Goal: Task Accomplishment & Management: Complete application form

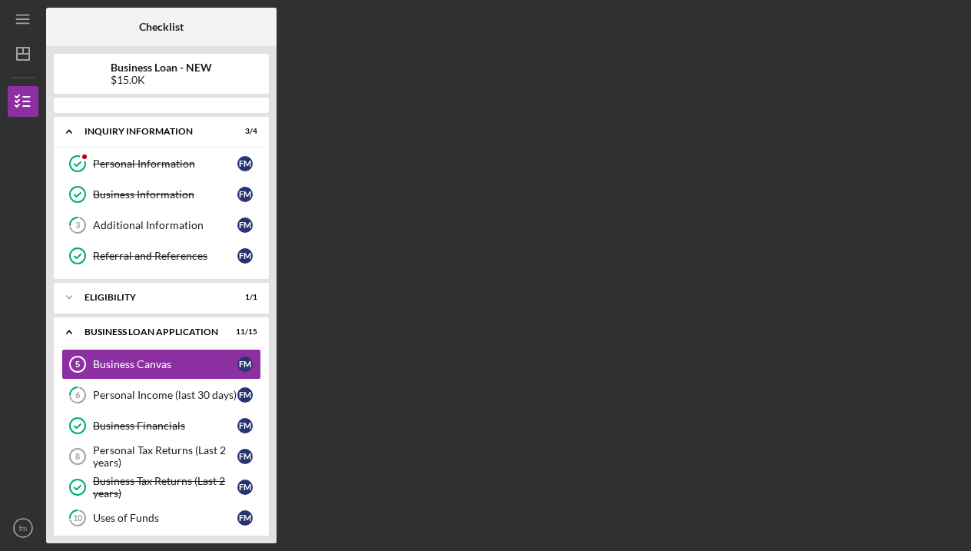
scroll to position [38, 0]
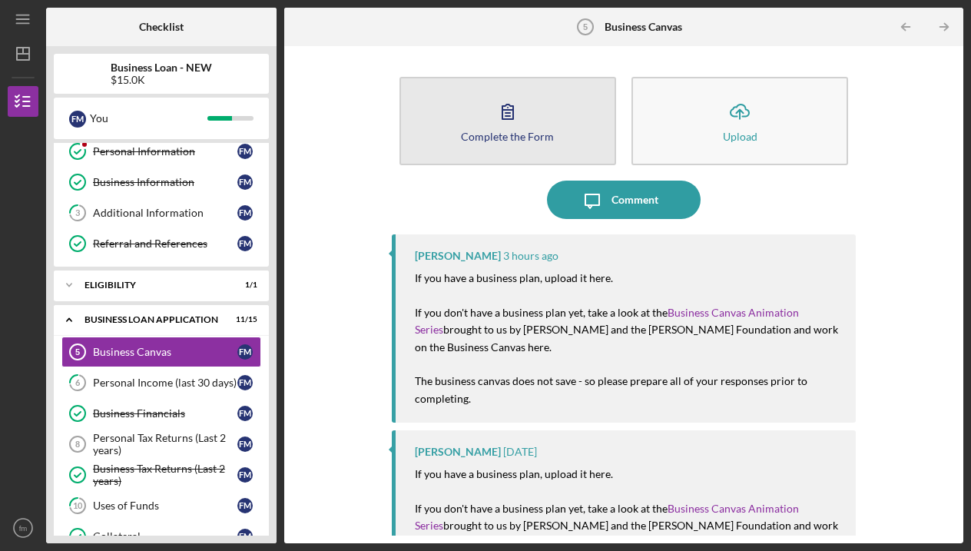
click at [472, 103] on button "Complete the Form Form" at bounding box center [507, 121] width 217 height 88
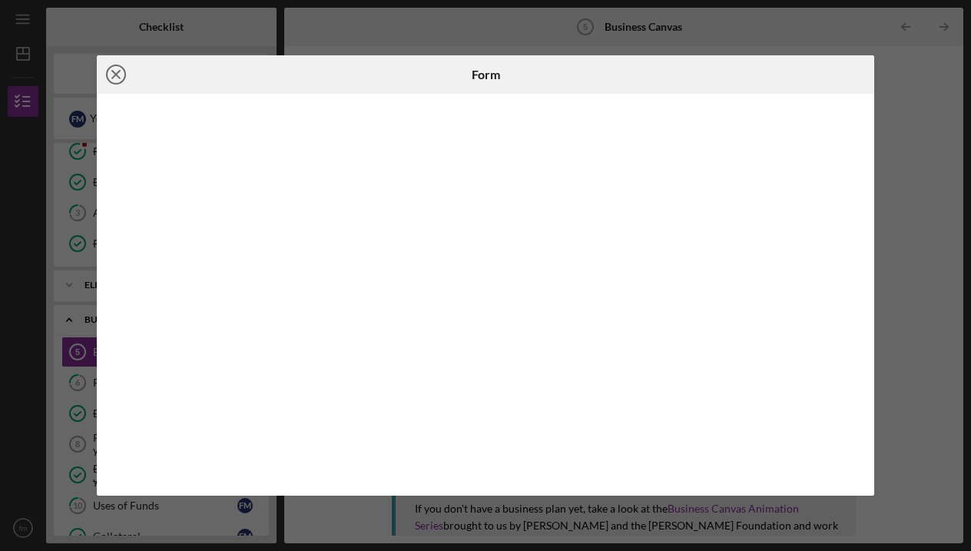
click at [118, 71] on icon "Icon/Close" at bounding box center [116, 74] width 38 height 38
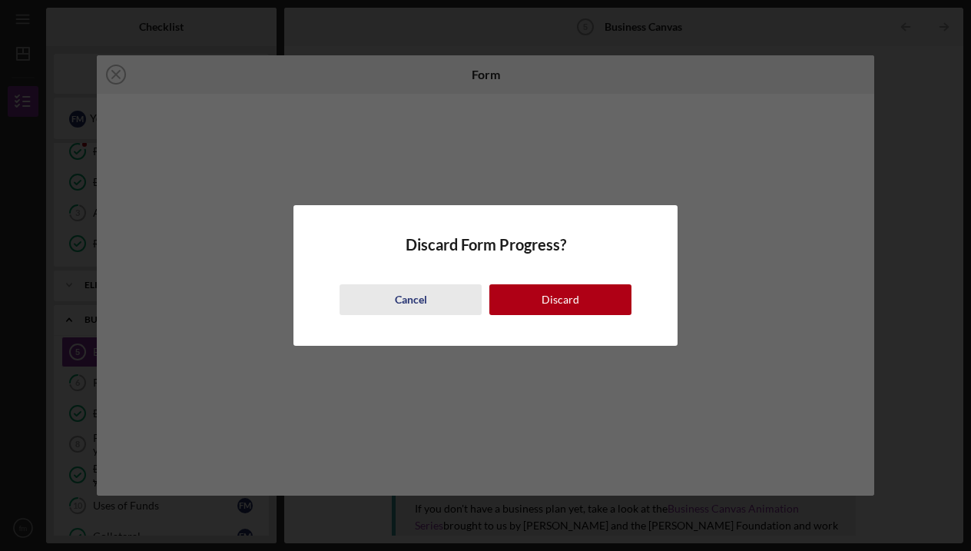
click at [404, 300] on div "Cancel" at bounding box center [411, 299] width 32 height 31
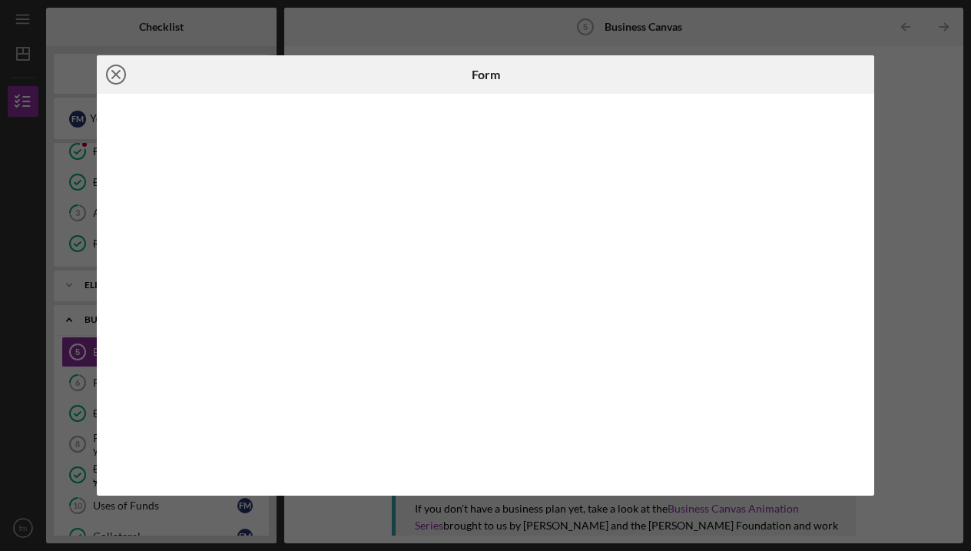
click at [114, 84] on circle at bounding box center [116, 74] width 18 height 18
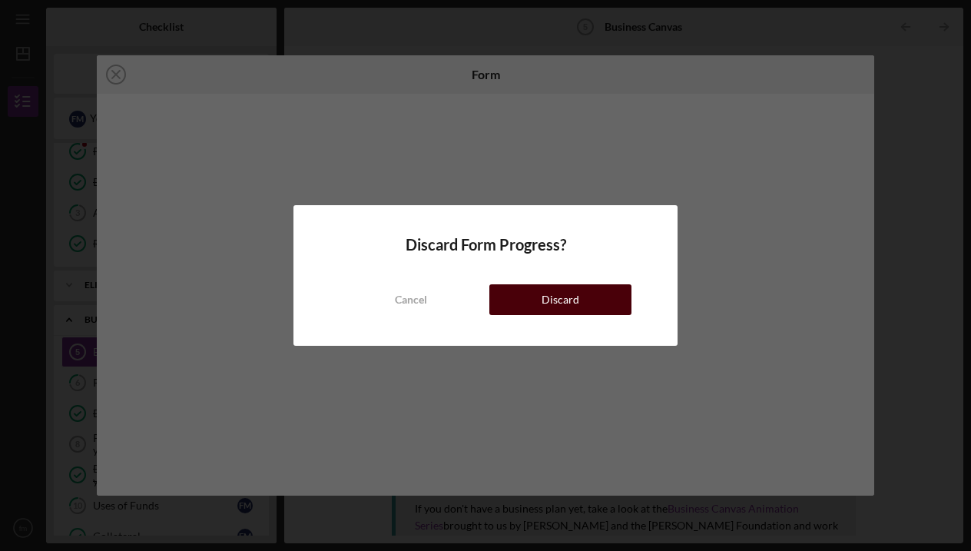
click at [532, 296] on button "Discard" at bounding box center [560, 299] width 142 height 31
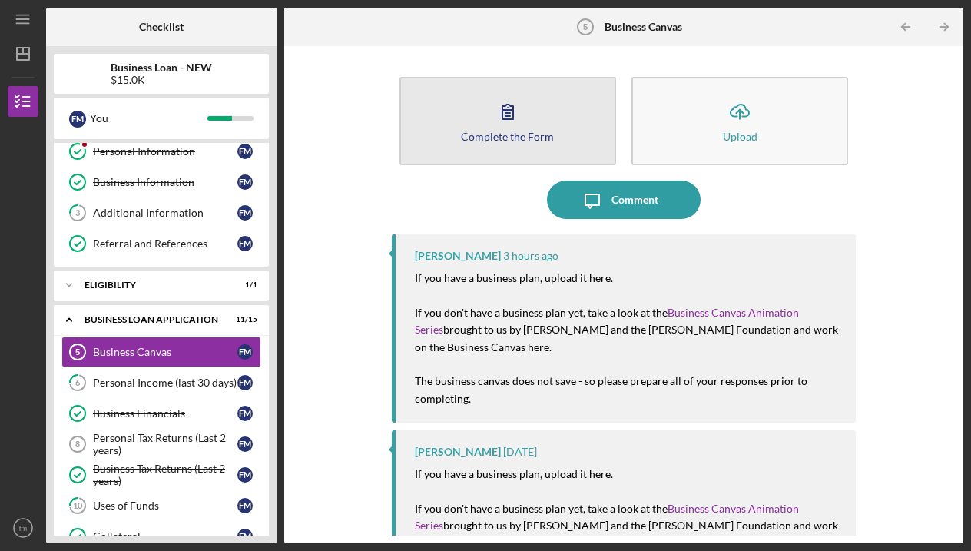
click at [513, 111] on icon "button" at bounding box center [507, 111] width 38 height 38
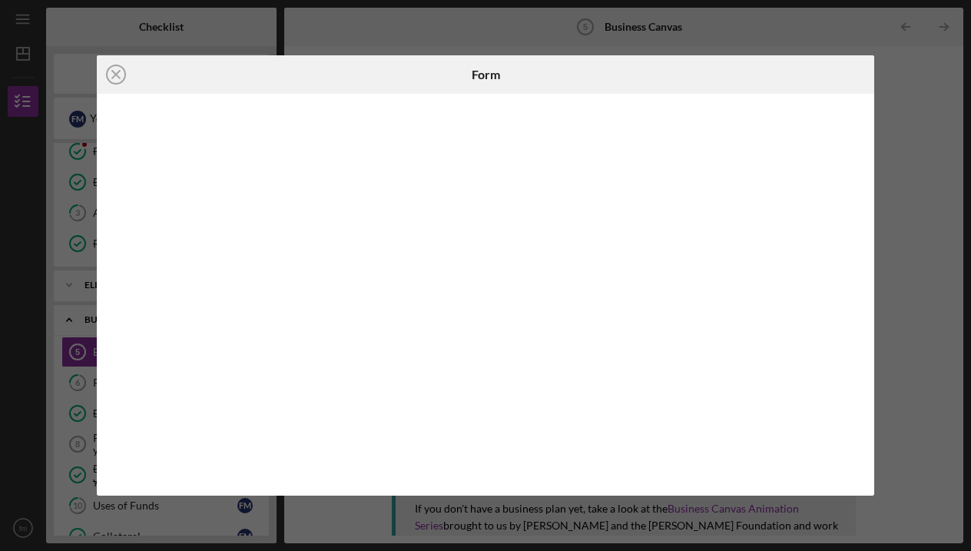
click at [872, 354] on div "Icon/Close Form" at bounding box center [485, 275] width 971 height 551
drag, startPoint x: 951, startPoint y: 290, endPoint x: 949, endPoint y: 323, distance: 33.1
click at [949, 323] on div "Icon/Close Form" at bounding box center [485, 275] width 971 height 551
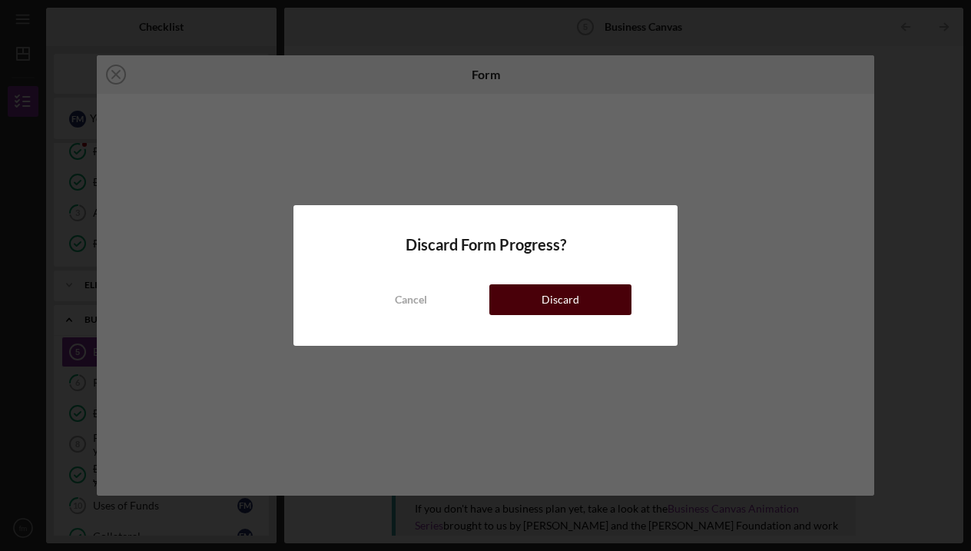
drag, startPoint x: 643, startPoint y: 310, endPoint x: 592, endPoint y: 309, distance: 50.7
click at [592, 309] on div "Discard Form Progress? Cancel Discard" at bounding box center [484, 275] width 383 height 141
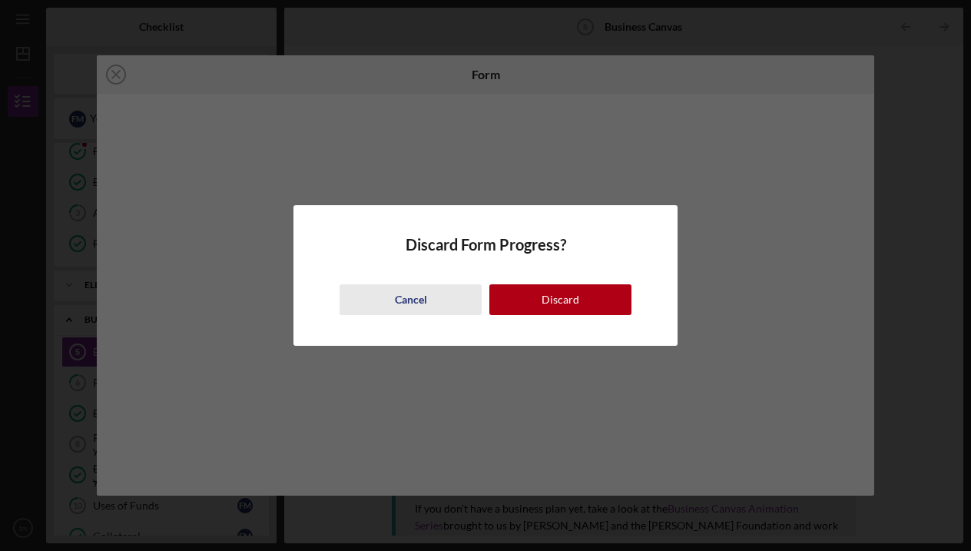
click at [403, 299] on div "Cancel" at bounding box center [411, 299] width 32 height 31
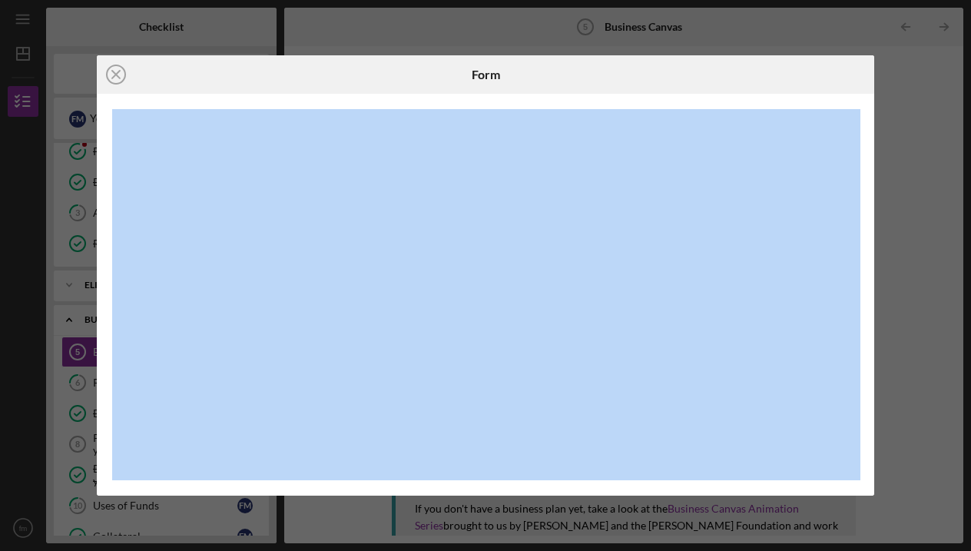
drag, startPoint x: 951, startPoint y: 197, endPoint x: 951, endPoint y: 128, distance: 69.1
click at [951, 128] on div "Icon/Close Form" at bounding box center [485, 275] width 971 height 551
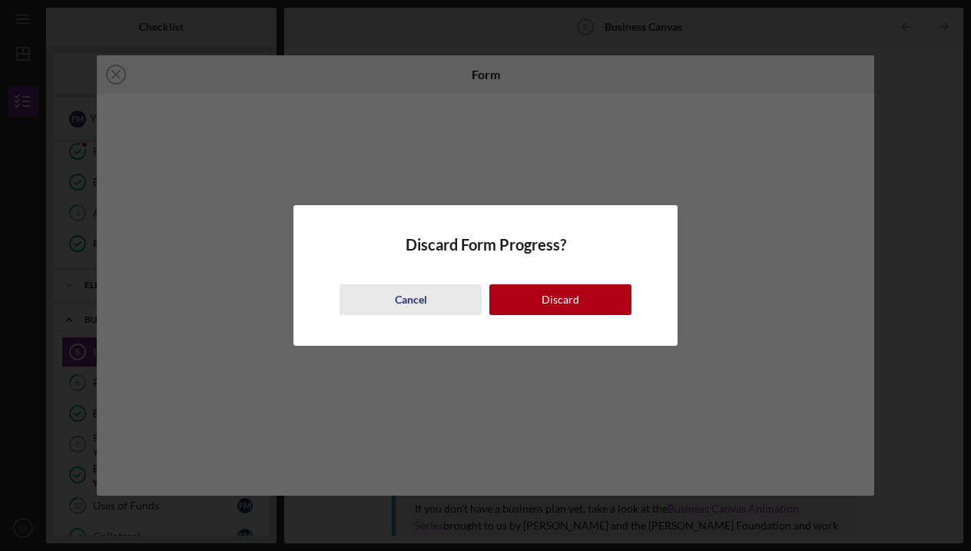
click at [431, 294] on button "Cancel" at bounding box center [410, 299] width 142 height 31
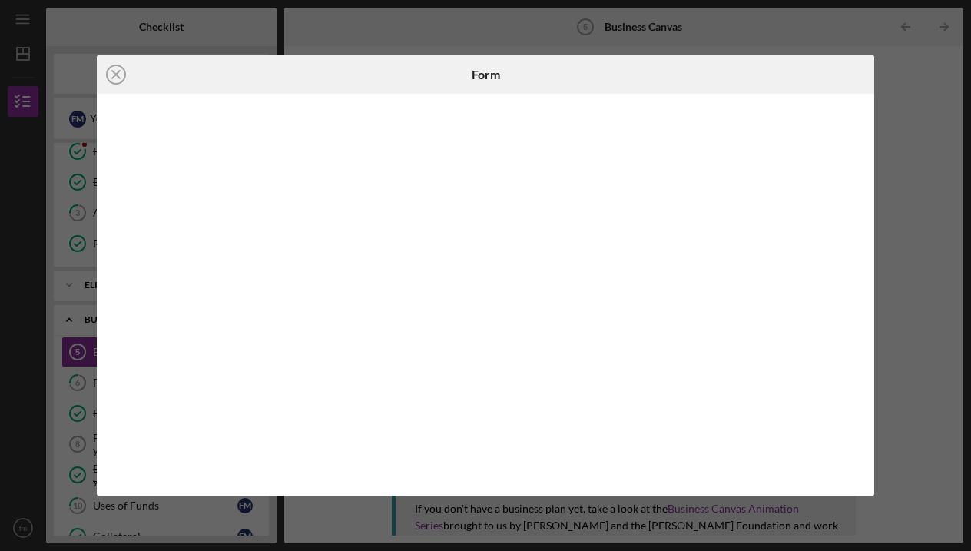
scroll to position [0, 2]
drag, startPoint x: 951, startPoint y: 258, endPoint x: 945, endPoint y: 285, distance: 27.6
click at [945, 285] on div "Icon/Close Form" at bounding box center [485, 275] width 971 height 551
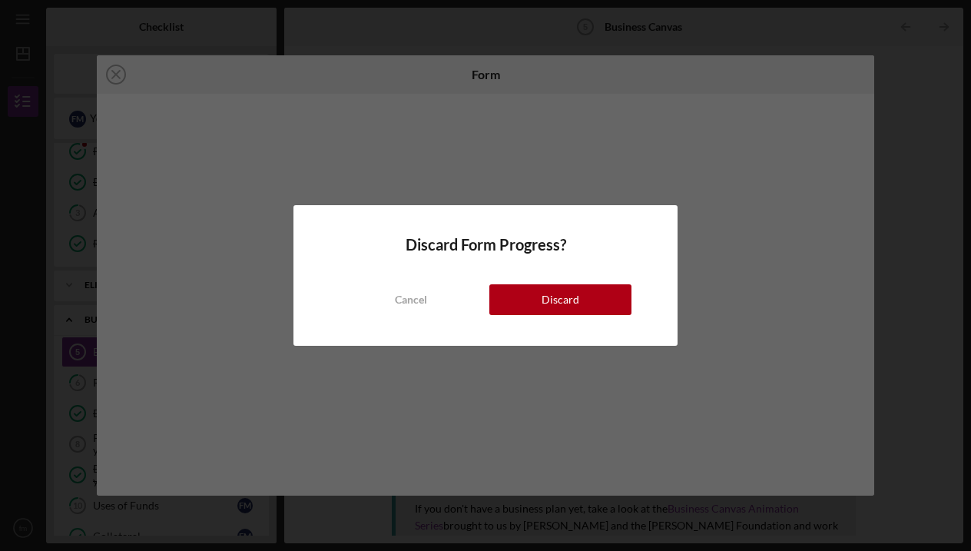
click at [495, 356] on div "Discard Form Progress? Cancel Discard" at bounding box center [485, 275] width 971 height 551
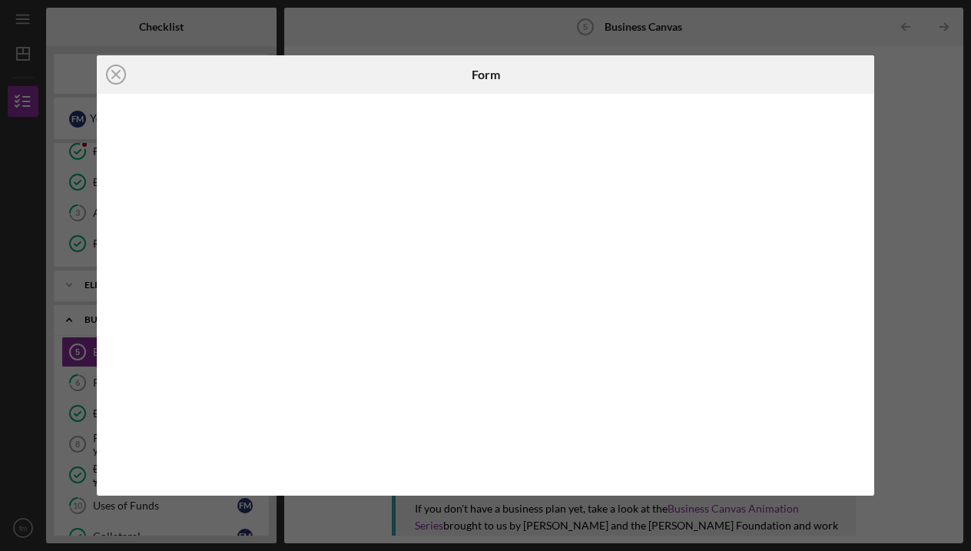
drag, startPoint x: 948, startPoint y: 325, endPoint x: 948, endPoint y: 333, distance: 8.4
click at [948, 333] on div "Icon/Close Form" at bounding box center [485, 275] width 971 height 551
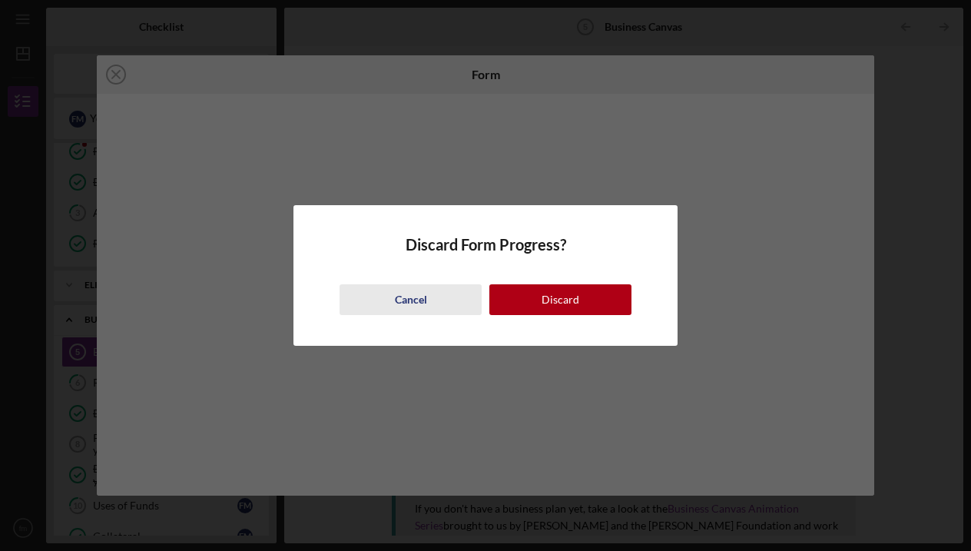
click at [435, 299] on button "Cancel" at bounding box center [410, 299] width 142 height 31
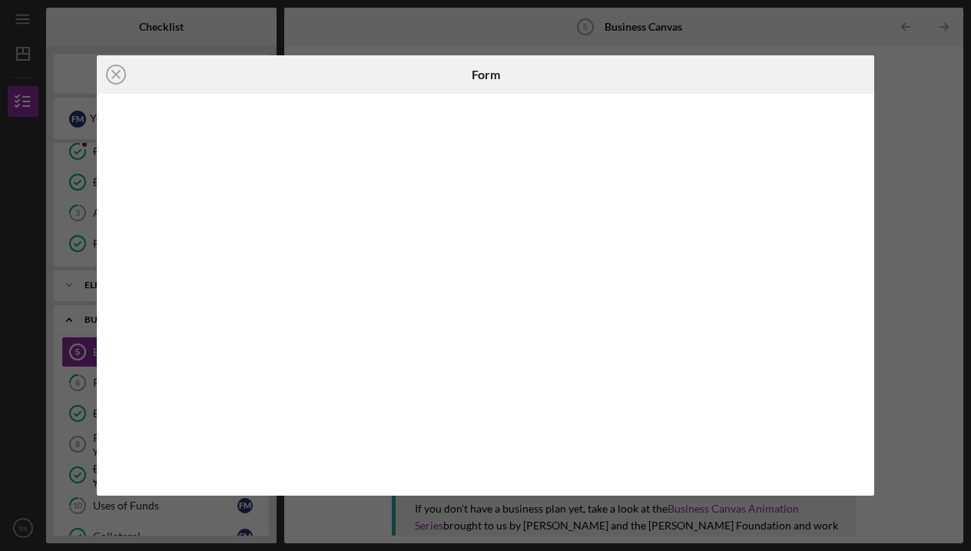
drag, startPoint x: 954, startPoint y: 195, endPoint x: 954, endPoint y: 217, distance: 22.3
click at [954, 217] on div "Icon/Close Form" at bounding box center [485, 275] width 971 height 551
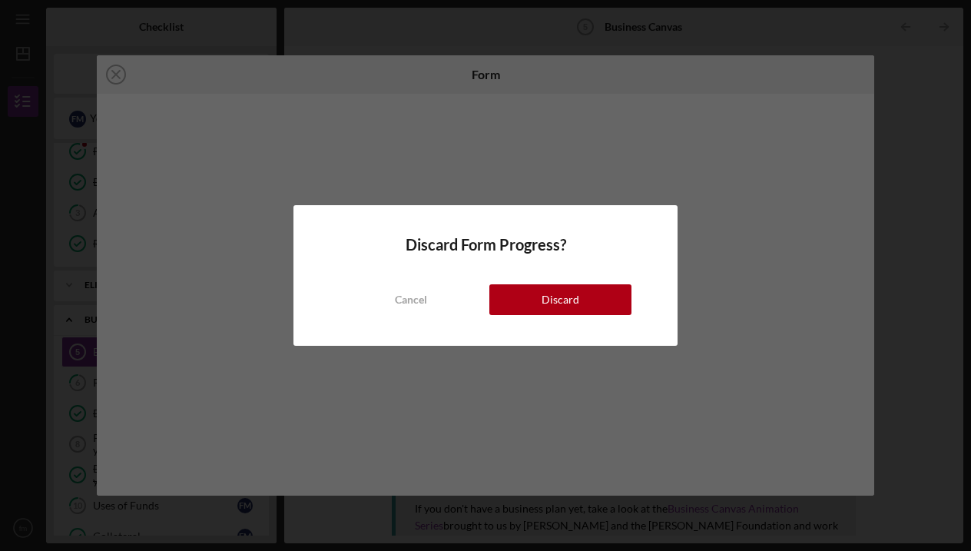
click at [954, 223] on div "Discard Form Progress? Cancel Discard" at bounding box center [485, 275] width 971 height 551
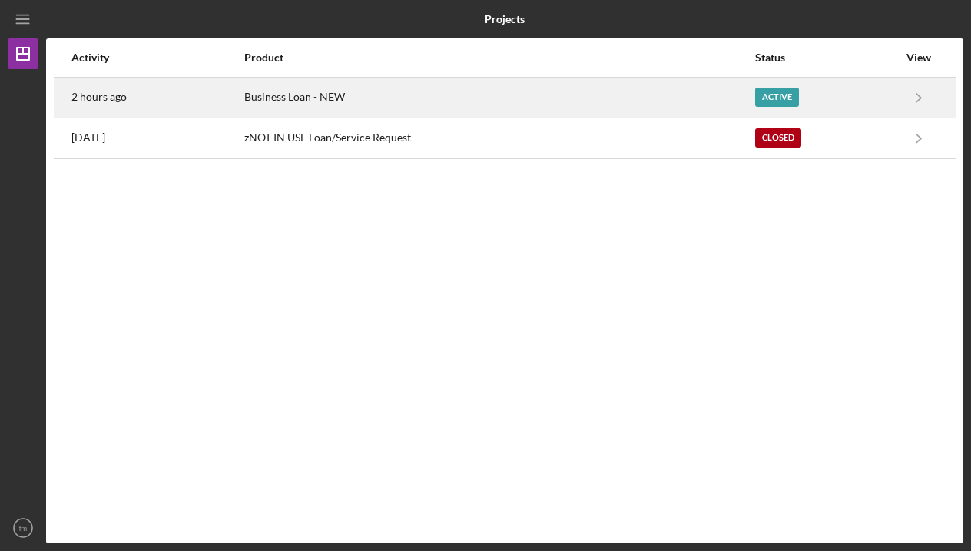
click at [280, 104] on div "Business Loan - NEW" at bounding box center [498, 97] width 509 height 38
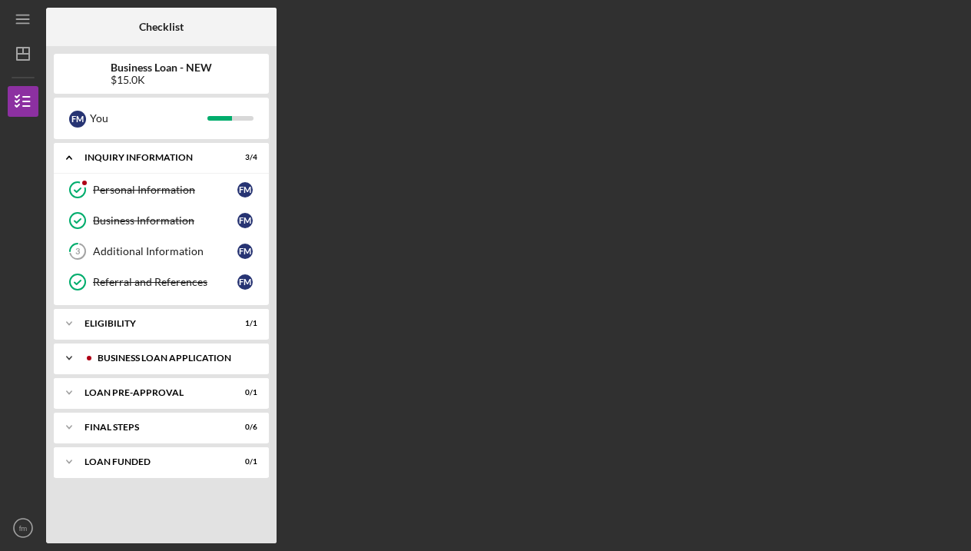
click at [183, 357] on div "BUSINESS LOAN APPLICATION" at bounding box center [174, 357] width 152 height 9
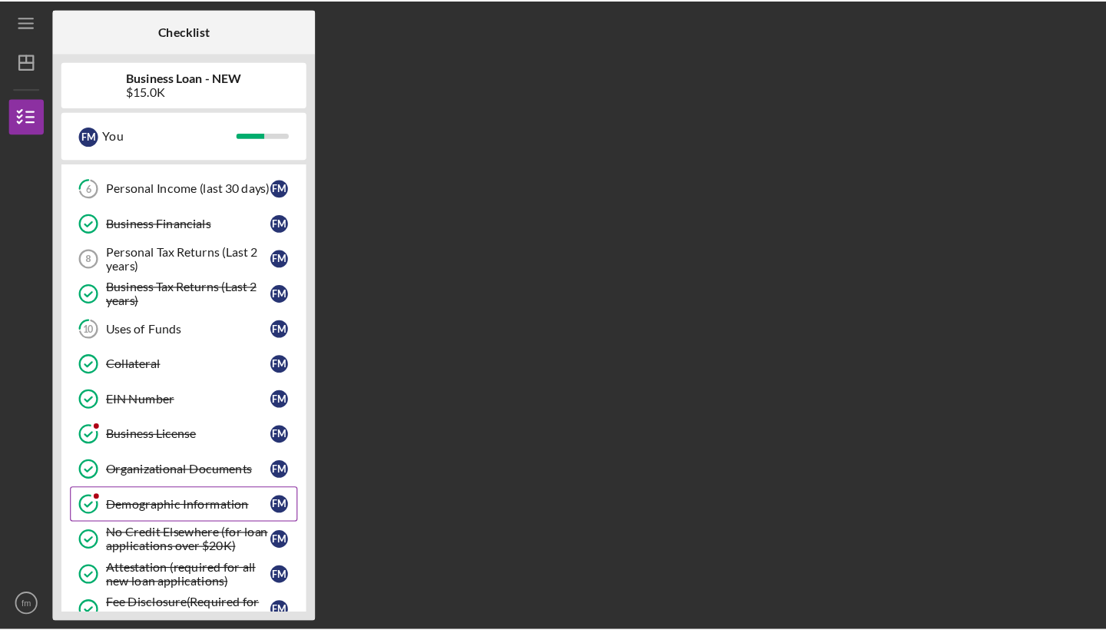
scroll to position [152, 0]
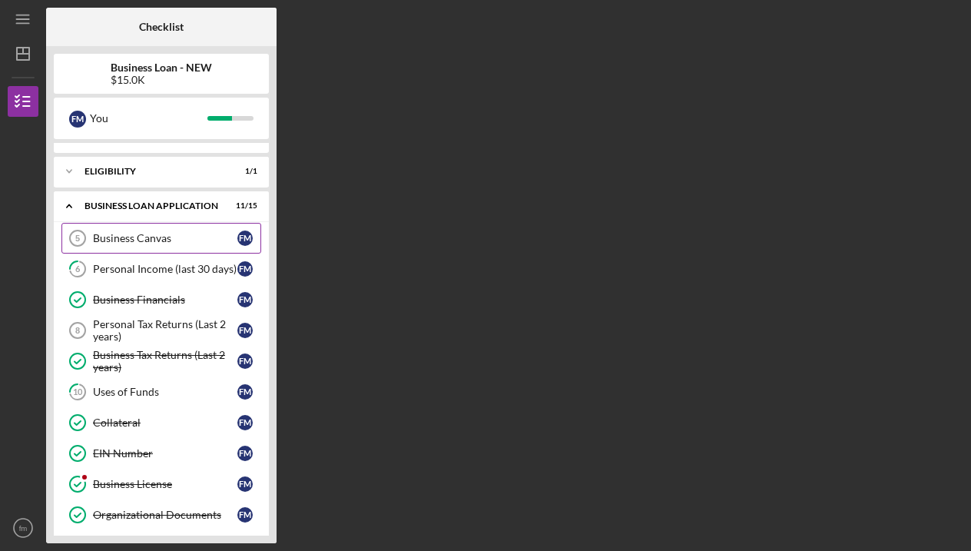
click at [145, 228] on link "Business Canvas 5 Business Canvas f m" at bounding box center [161, 238] width 200 height 31
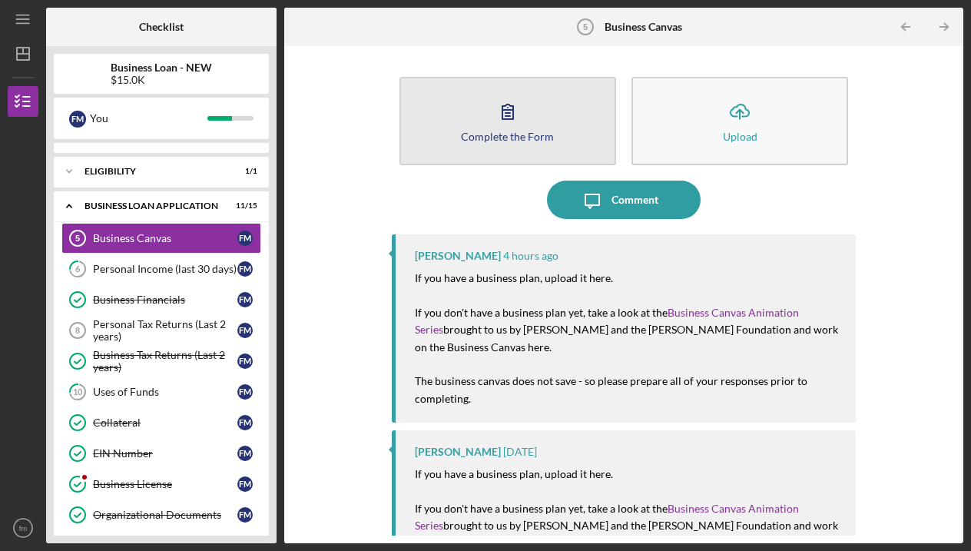
click at [557, 117] on button "Complete the Form Form" at bounding box center [507, 121] width 217 height 88
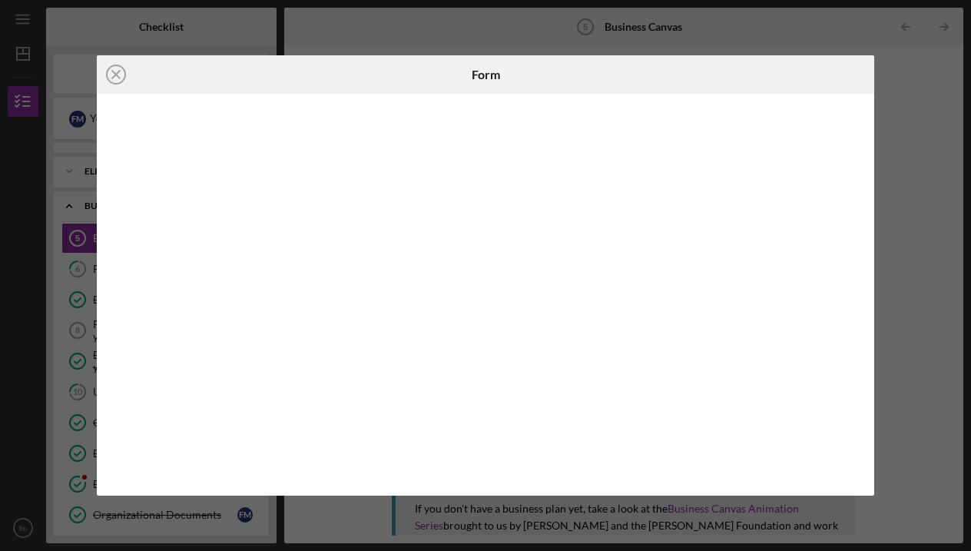
drag, startPoint x: 951, startPoint y: 249, endPoint x: 955, endPoint y: 309, distance: 60.1
click at [955, 309] on div "Icon/Close Form" at bounding box center [485, 275] width 971 height 551
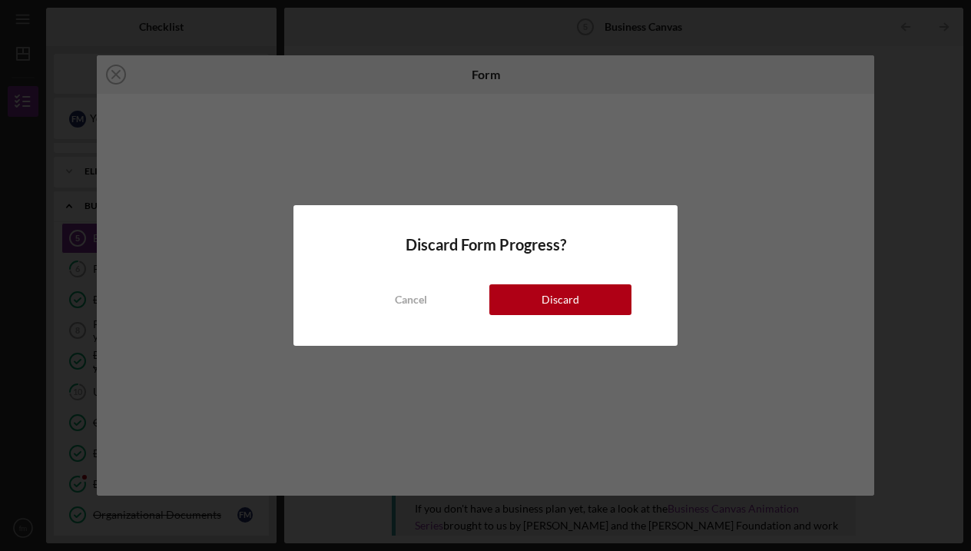
click at [885, 339] on div "Discard Form Progress? Cancel Discard" at bounding box center [485, 275] width 971 height 551
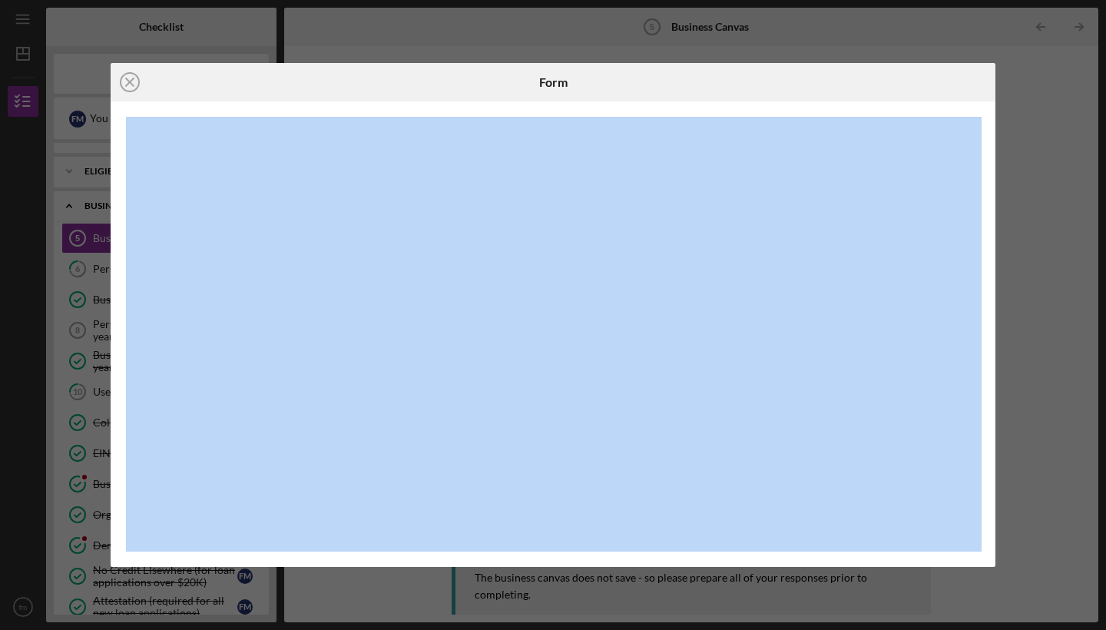
drag, startPoint x: 1092, startPoint y: 94, endPoint x: 1097, endPoint y: 175, distance: 80.8
click at [970, 175] on div "Icon/Close Form" at bounding box center [553, 315] width 1106 height 630
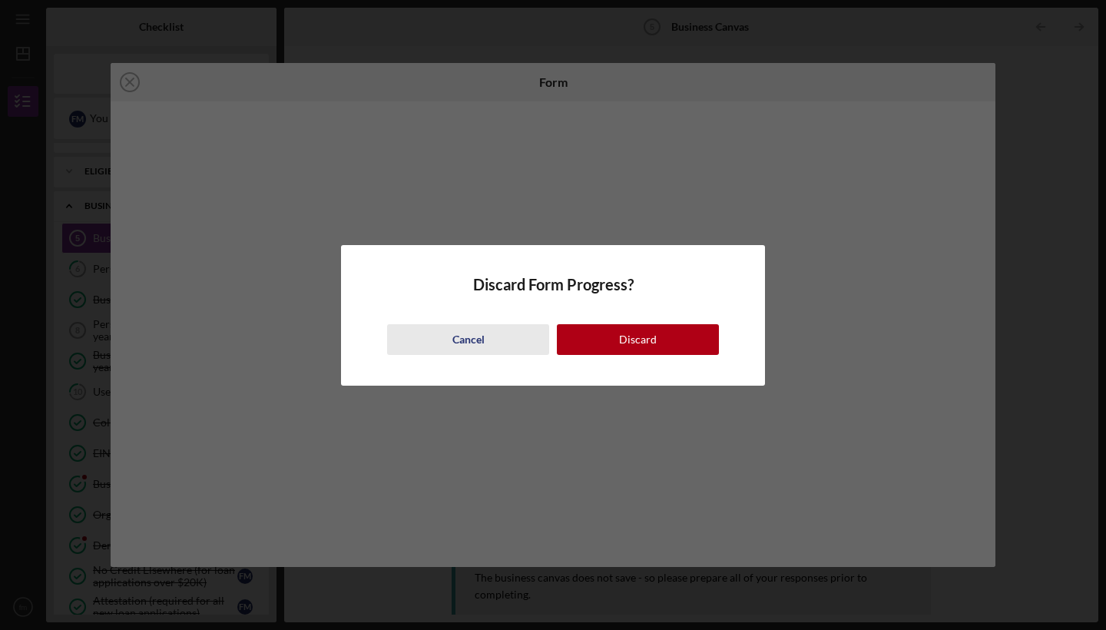
click at [457, 344] on div "Cancel" at bounding box center [468, 339] width 32 height 31
